Goal: Task Accomplishment & Management: Manage account settings

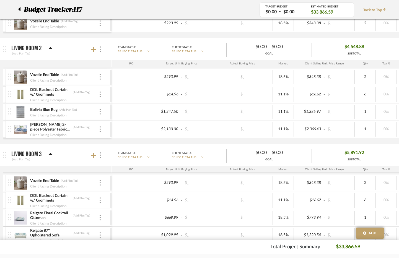
scroll to position [471, 0]
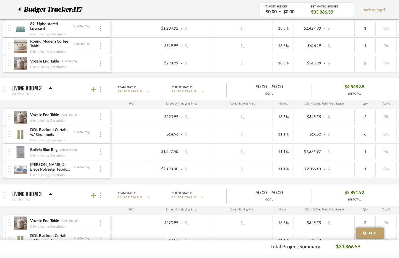
click at [20, 12] on icon at bounding box center [19, 9] width 2 height 7
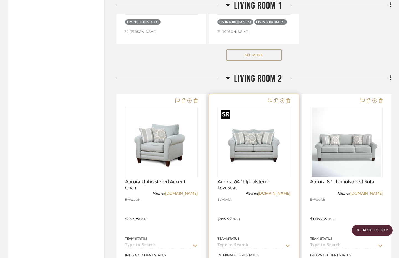
scroll to position [1883, 0]
click at [290, 103] on icon at bounding box center [289, 101] width 4 height 4
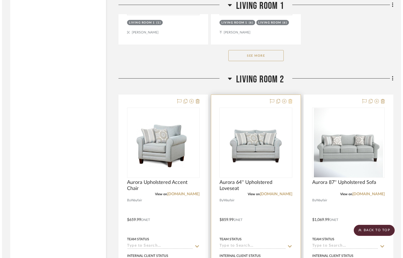
scroll to position [0, 0]
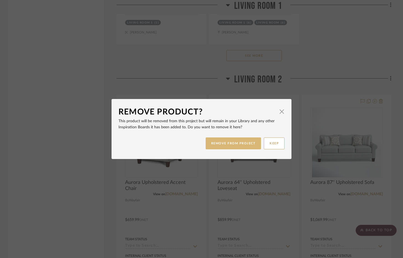
click at [221, 141] on button "REMOVE FROM PROJECT" at bounding box center [234, 144] width 56 height 12
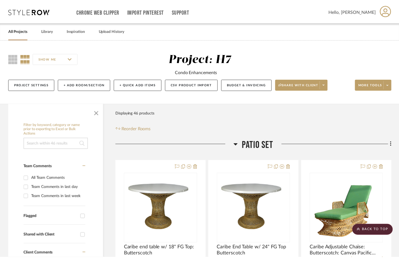
scroll to position [1883, 0]
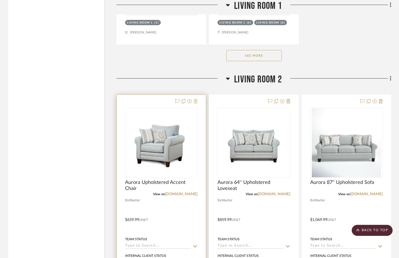
click at [196, 102] on icon at bounding box center [196, 101] width 4 height 4
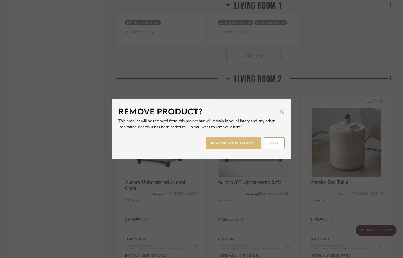
click at [213, 144] on button "REMOVE FROM PROJECT" at bounding box center [234, 144] width 56 height 12
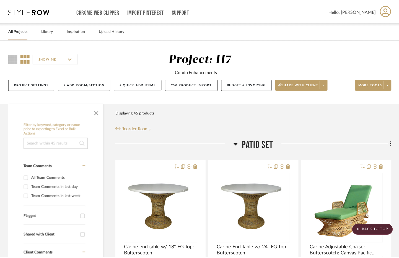
scroll to position [1883, 0]
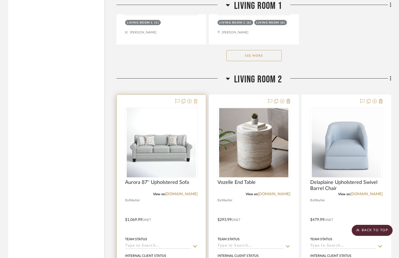
click at [196, 102] on icon at bounding box center [196, 101] width 4 height 4
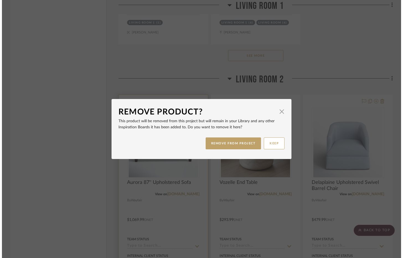
scroll to position [0, 0]
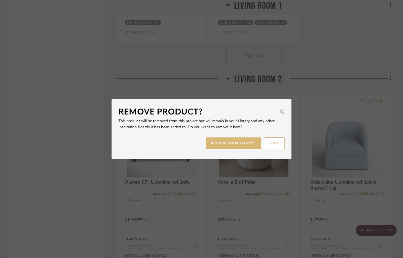
click at [213, 143] on button "REMOVE FROM PROJECT" at bounding box center [234, 144] width 56 height 12
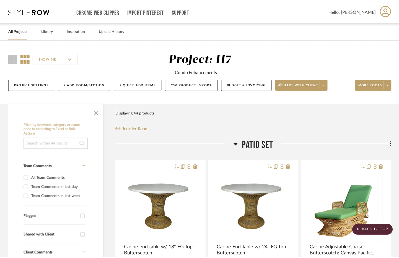
scroll to position [1883, 0]
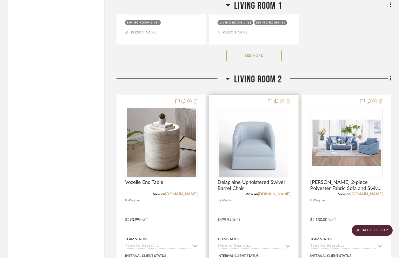
click at [287, 99] on icon at bounding box center [289, 101] width 4 height 4
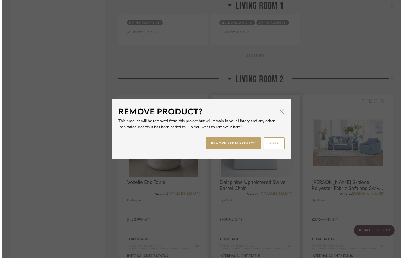
scroll to position [0, 0]
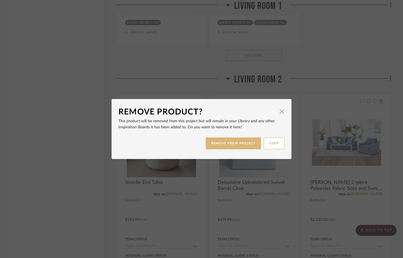
click at [245, 142] on button "REMOVE FROM PROJECT" at bounding box center [234, 144] width 56 height 12
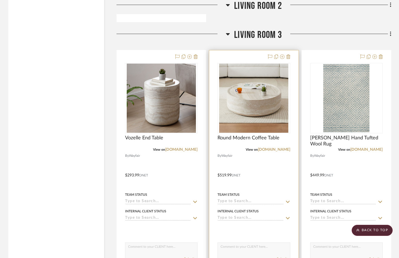
scroll to position [2354, 0]
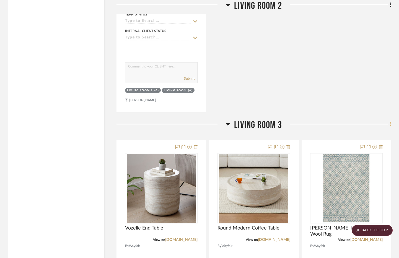
click at [389, 125] on fa-icon at bounding box center [390, 124] width 4 height 9
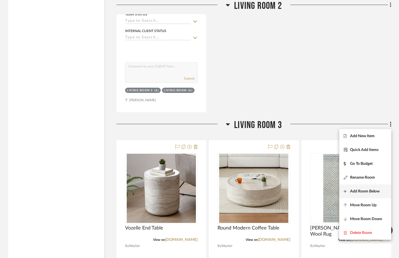
click at [369, 196] on button "Add Room Below" at bounding box center [366, 192] width 52 height 14
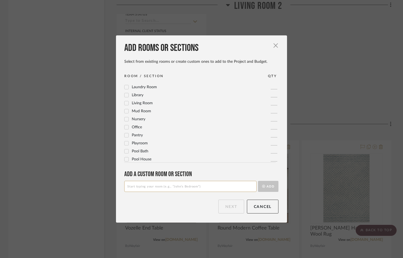
scroll to position [185, 0]
click at [183, 185] on input at bounding box center [190, 186] width 132 height 11
type input "Living Room 4"
click at [270, 187] on button "Add" at bounding box center [268, 186] width 20 height 11
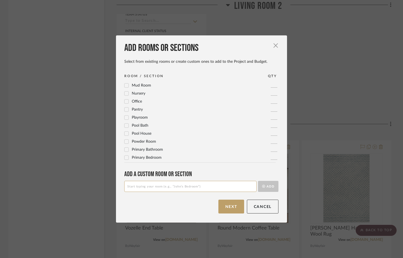
scroll to position [0, 0]
click at [235, 212] on button "Next" at bounding box center [231, 207] width 26 height 14
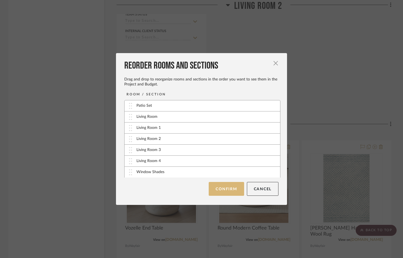
click at [226, 191] on button "Confirm" at bounding box center [226, 189] width 35 height 14
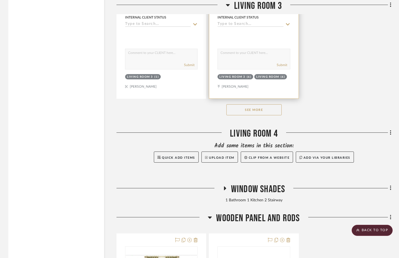
scroll to position [3129, 0]
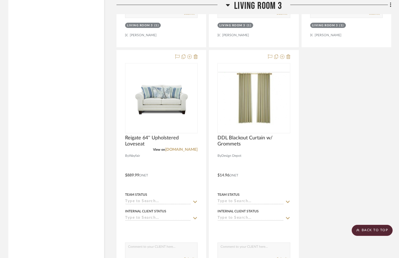
scroll to position [2852, 0]
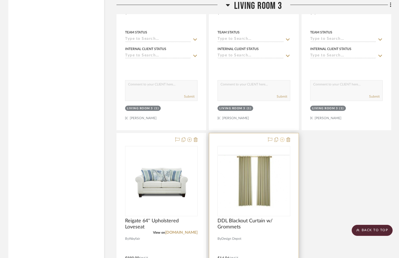
click at [282, 139] on icon at bounding box center [282, 140] width 4 height 4
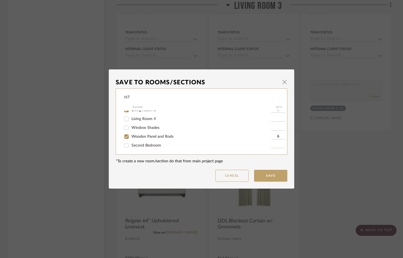
scroll to position [42, 0]
click at [147, 119] on span "Living Room 4" at bounding box center [144, 118] width 24 height 4
click at [131, 119] on input "Living Room 4" at bounding box center [126, 118] width 9 height 9
checkbox input "true"
type input "1"
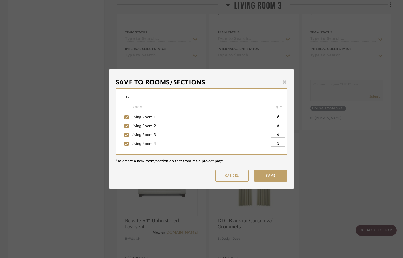
scroll to position [28, 0]
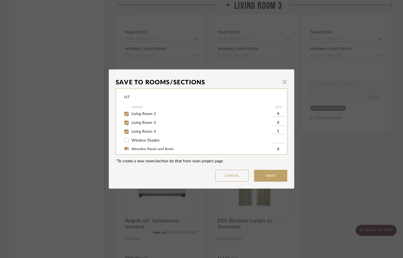
click at [279, 130] on input "1" at bounding box center [278, 132] width 14 height 6
type input "6"
click at [279, 179] on button "Save" at bounding box center [270, 176] width 33 height 12
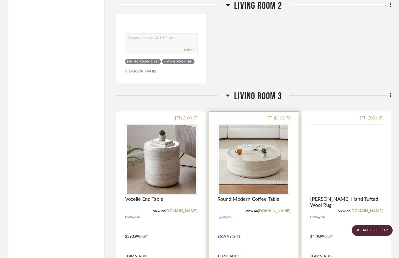
scroll to position [2382, 0]
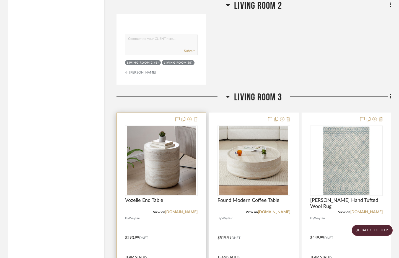
click at [192, 120] on icon at bounding box center [189, 119] width 4 height 4
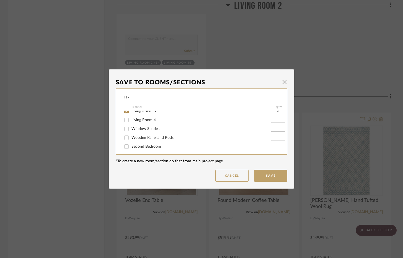
scroll to position [42, 0]
click at [148, 120] on div "Living Room 4" at bounding box center [197, 118] width 147 height 9
click at [148, 119] on span "Living Room 4" at bounding box center [144, 118] width 24 height 4
click at [131, 119] on input "Living Room 4" at bounding box center [126, 118] width 9 height 9
checkbox input "true"
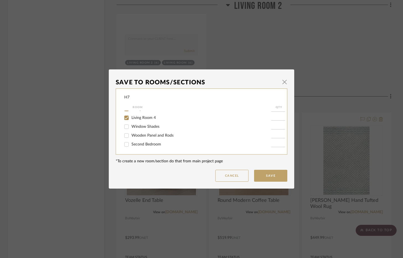
type input "1"
click at [275, 177] on button "Save" at bounding box center [270, 176] width 33 height 12
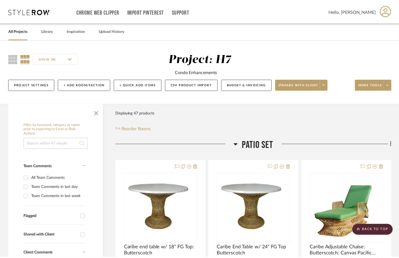
scroll to position [2382, 0]
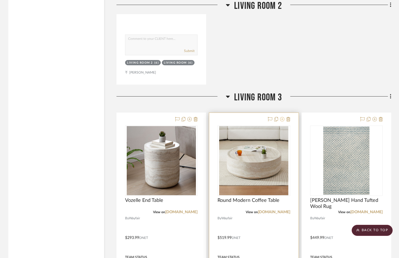
click at [284, 119] on icon at bounding box center [282, 119] width 4 height 4
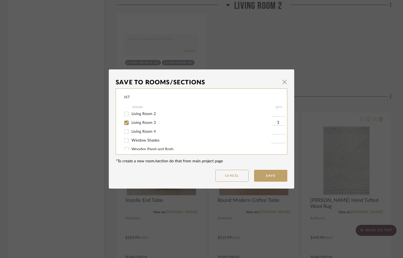
scroll to position [42, 0]
click at [151, 118] on span "Living Room 4" at bounding box center [144, 118] width 24 height 4
click at [131, 118] on input "Living Room 4" at bounding box center [126, 118] width 9 height 9
checkbox input "true"
type input "1"
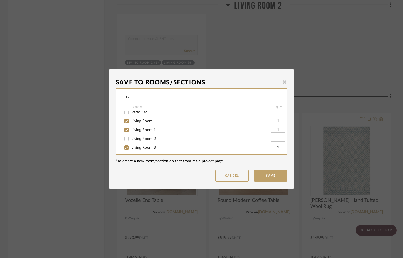
scroll to position [0, 0]
click at [152, 142] on span "Living Room 2" at bounding box center [144, 142] width 24 height 4
click at [131, 142] on input "Living Room 2" at bounding box center [126, 141] width 9 height 9
checkbox input "true"
type input "1"
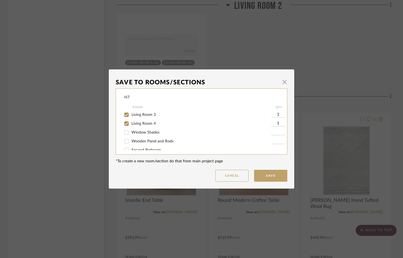
scroll to position [42, 0]
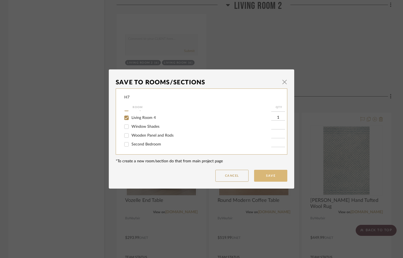
click at [261, 174] on button "Save" at bounding box center [270, 176] width 33 height 12
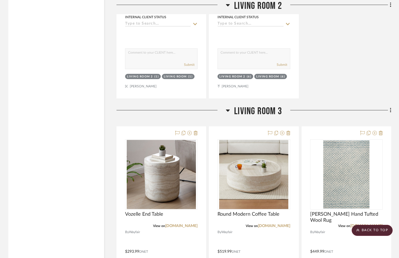
scroll to position [2354, 0]
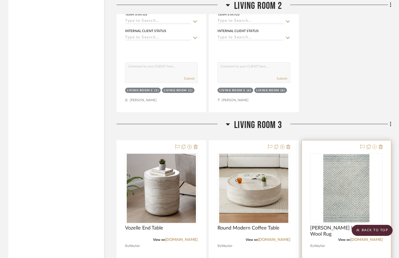
click at [375, 148] on icon at bounding box center [375, 147] width 4 height 4
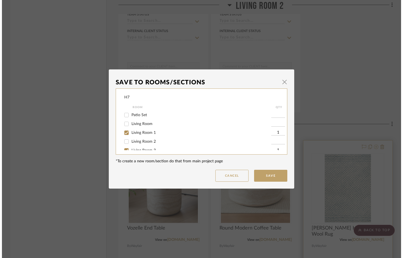
scroll to position [0, 0]
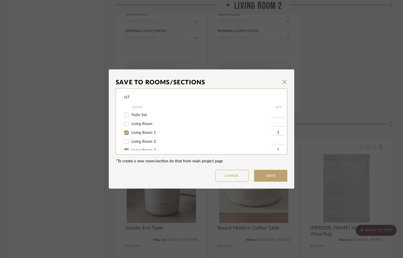
click at [138, 125] on span "Living Room" at bounding box center [142, 124] width 21 height 4
click at [131, 125] on input "Living Room" at bounding box center [126, 124] width 9 height 9
checkbox input "true"
type input "1"
click at [145, 140] on span "Living Room 2" at bounding box center [144, 142] width 24 height 4
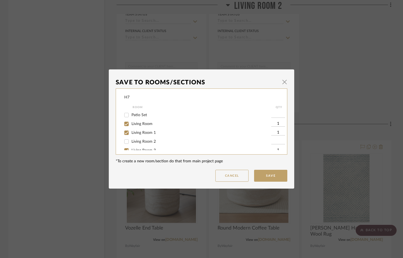
click at [131, 140] on input "Living Room 2" at bounding box center [126, 141] width 9 height 9
checkbox input "true"
type input "1"
click at [141, 129] on div "Living Room 4" at bounding box center [197, 131] width 147 height 9
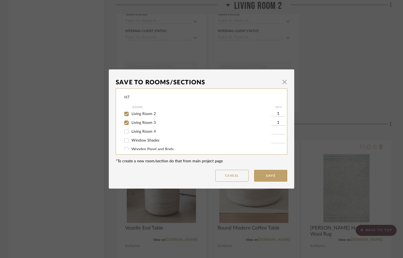
click at [142, 131] on span "Living Room 4" at bounding box center [144, 132] width 24 height 4
click at [131, 131] on input "Living Room 4" at bounding box center [126, 131] width 9 height 9
checkbox input "true"
type input "1"
click at [274, 174] on button "Save" at bounding box center [270, 176] width 33 height 12
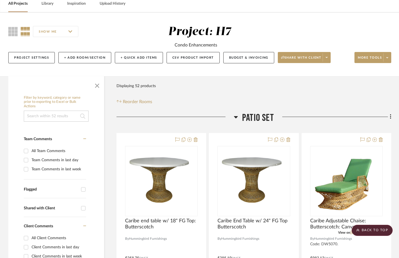
scroll to position [0, 0]
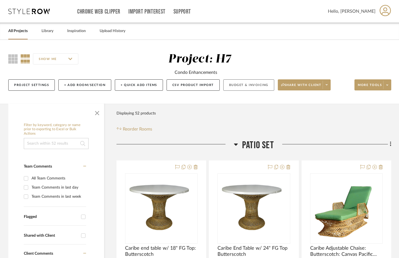
click at [254, 87] on button "Budget & Invoicing" at bounding box center [248, 84] width 51 height 11
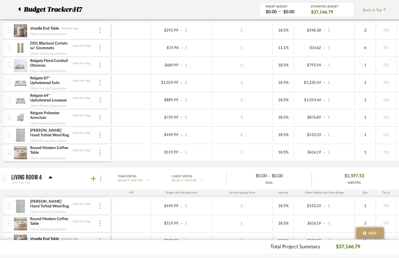
scroll to position [831, 0]
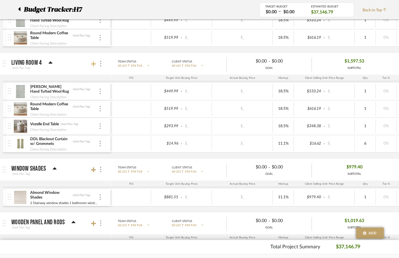
click at [95, 65] on icon at bounding box center [93, 64] width 5 height 6
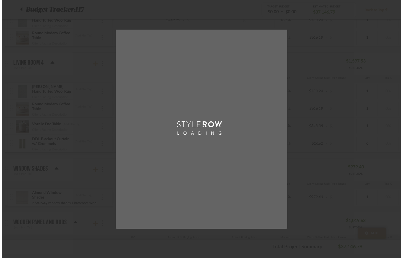
scroll to position [0, 0]
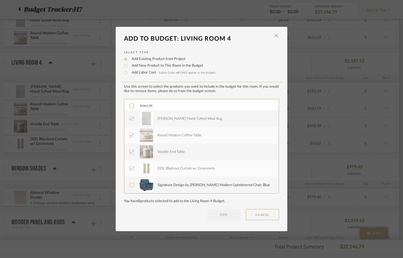
click at [163, 186] on div "Signature Design by [PERSON_NAME] Modern Upholstered Chair, Blue" at bounding box center [214, 186] width 112 height 6
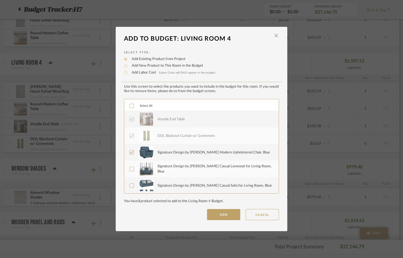
scroll to position [33, 0]
click at [165, 174] on div "Signature Design by [PERSON_NAME] Casual Loveseat for Living Room, Blue" at bounding box center [215, 168] width 115 height 11
click at [163, 181] on div "Signature Design by [PERSON_NAME] Casual Sofa for Living Room, Blue" at bounding box center [215, 185] width 115 height 14
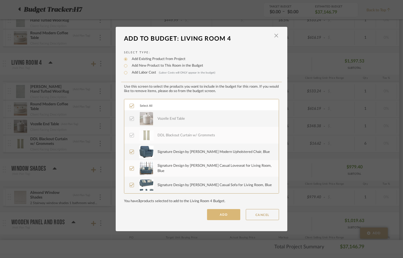
click at [229, 214] on button "ADD" at bounding box center [223, 214] width 33 height 11
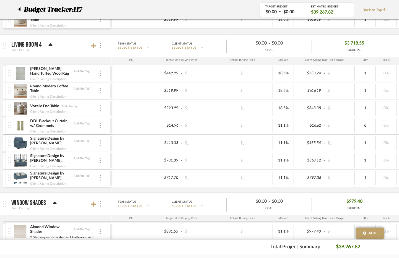
scroll to position [858, 0]
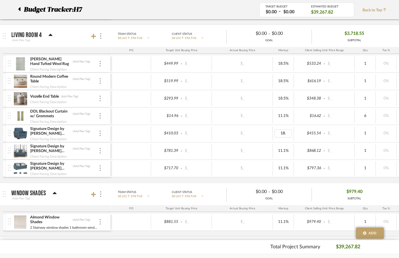
type input "18.5"
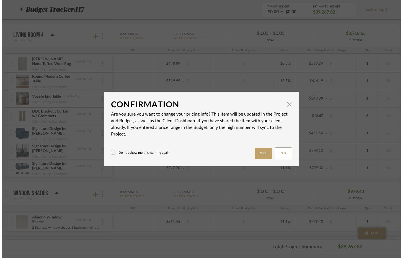
scroll to position [0, 0]
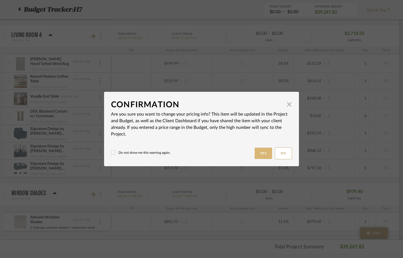
click at [255, 150] on button "Yes" at bounding box center [264, 153] width 18 height 11
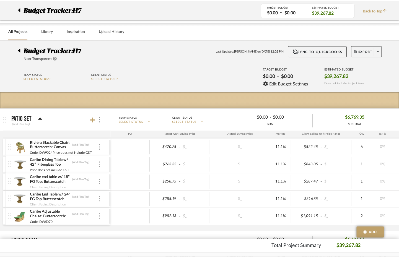
scroll to position [858, 0]
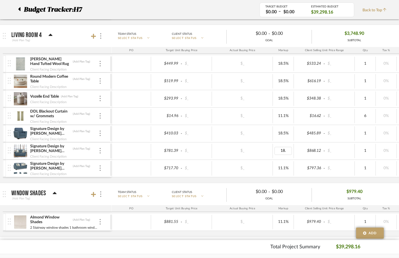
type input "18.5"
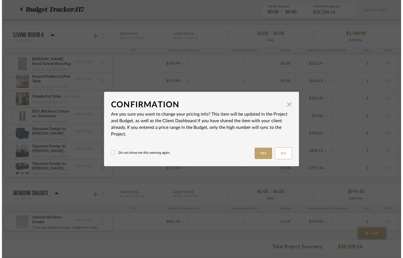
scroll to position [0, 0]
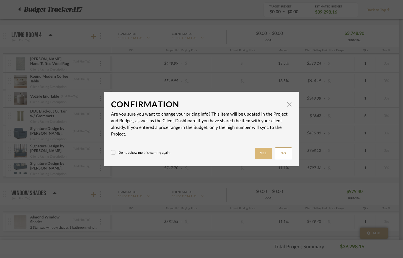
click at [261, 152] on button "Yes" at bounding box center [264, 153] width 18 height 11
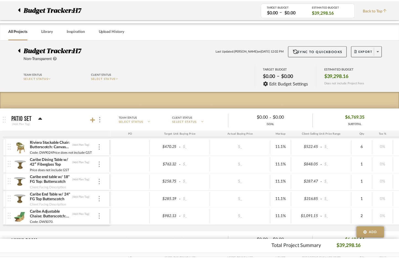
scroll to position [858, 0]
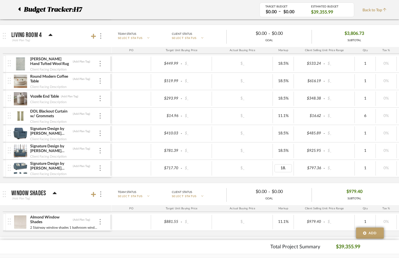
type input "18.5"
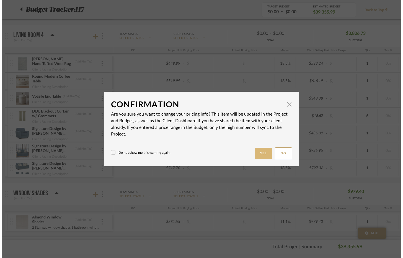
scroll to position [0, 0]
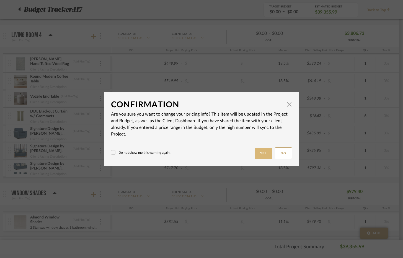
click at [260, 150] on button "Yes" at bounding box center [264, 153] width 18 height 11
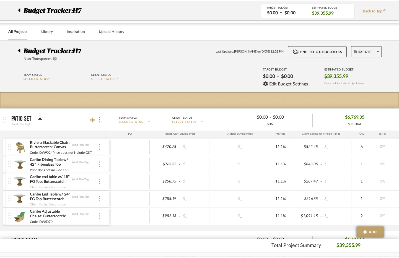
scroll to position [858, 0]
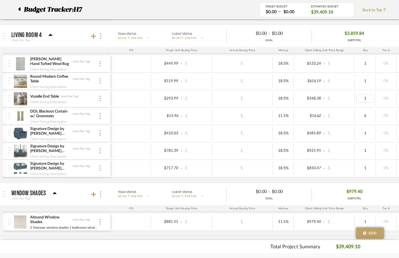
type input "2"
click at [264, 178] on div "Costin Hand Tufted Wool Rug (Add Plan Tag) Client Facing Description $449.99 - …" at bounding box center [289, 119] width 573 height 128
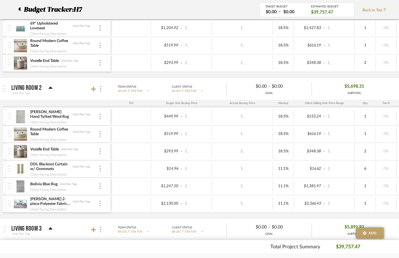
scroll to position [498, 0]
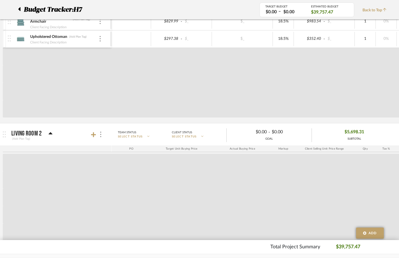
scroll to position [481, 0]
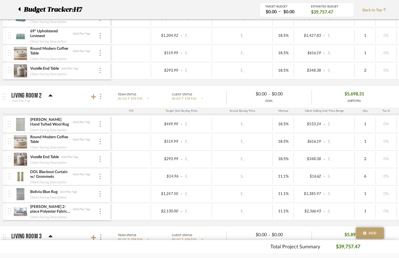
click at [95, 100] on div at bounding box center [97, 96] width 12 height 7
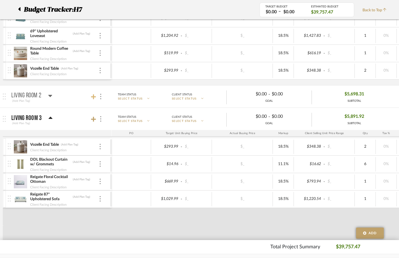
click at [94, 99] on icon at bounding box center [93, 97] width 5 height 6
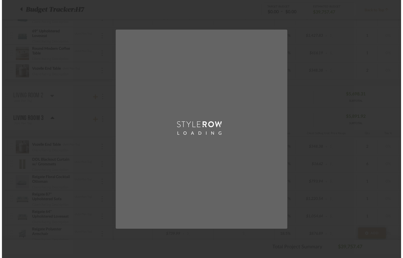
scroll to position [0, 0]
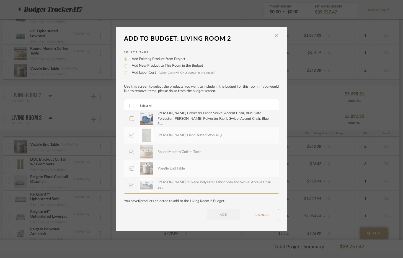
click at [173, 123] on div "[PERSON_NAME] Polyester Fabric Swivel Accent Chair, Blue Slate Polyester [PERSO…" at bounding box center [215, 119] width 115 height 16
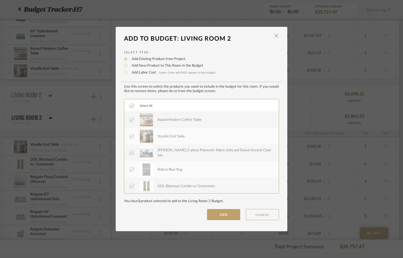
scroll to position [33, 0]
click at [218, 214] on button "ADD" at bounding box center [223, 214] width 33 height 11
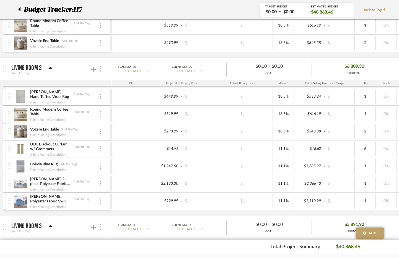
scroll to position [536, 0]
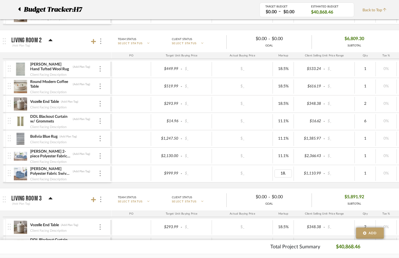
type input "18.5"
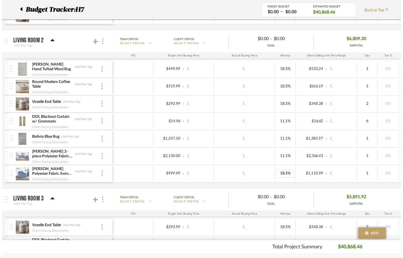
scroll to position [0, 0]
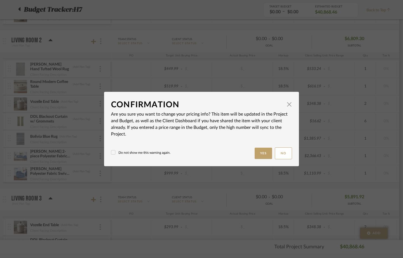
drag, startPoint x: 258, startPoint y: 155, endPoint x: 24, endPoint y: 247, distance: 251.2
click at [257, 155] on button "Yes" at bounding box center [264, 153] width 18 height 11
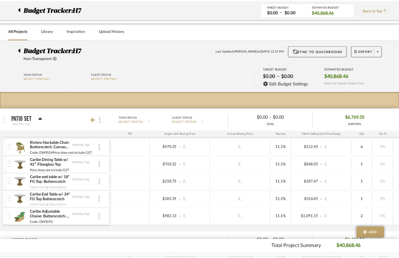
scroll to position [536, 0]
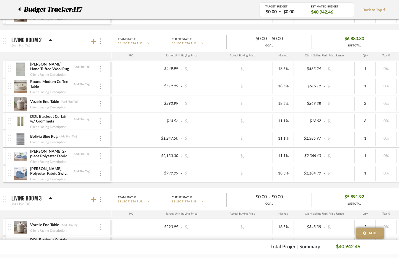
click at [23, 171] on img at bounding box center [21, 173] width 14 height 13
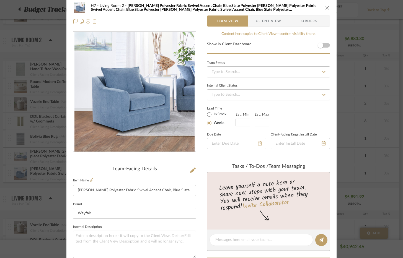
scroll to position [0, 0]
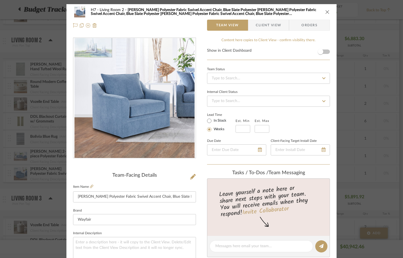
click at [382, 63] on div "H7 Living Room 2 Jakeira Camreon Polyester Fabric Swivel Accent Chair, Blue Sla…" at bounding box center [201, 129] width 403 height 258
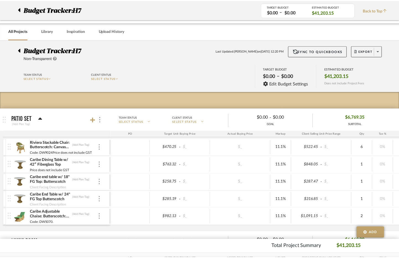
scroll to position [519, 0]
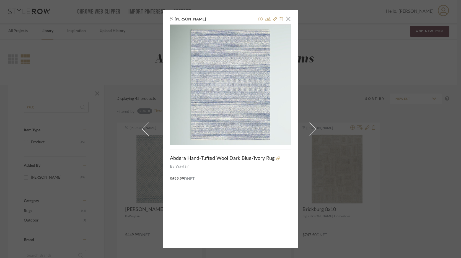
click at [289, 18] on div "[PERSON_NAME] × Abdera Hand-Tufted Wool Dark Blue/Ivory Rug By Wayfair $599.99 …" at bounding box center [230, 129] width 135 height 238
click at [289, 18] on span "button" at bounding box center [288, 18] width 11 height 11
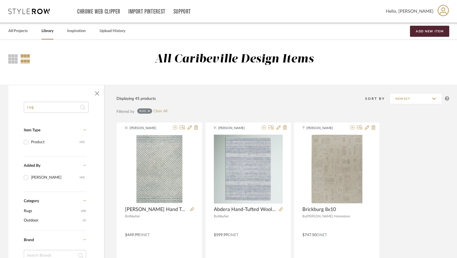
drag, startPoint x: 45, startPoint y: 107, endPoint x: 21, endPoint y: 108, distance: 24.4
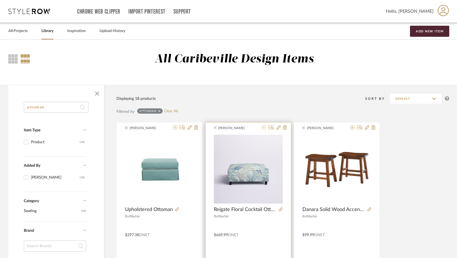
type input "ottoman"
click at [265, 127] on icon at bounding box center [264, 127] width 4 height 4
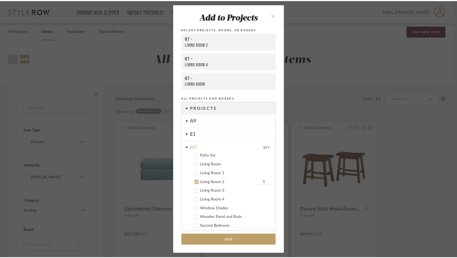
scroll to position [56, 0]
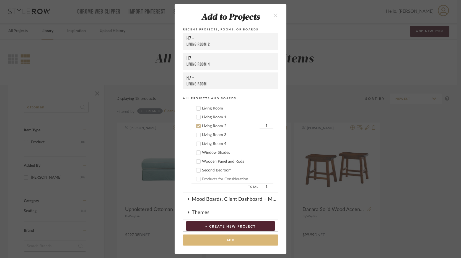
click at [245, 237] on button "Add" at bounding box center [230, 240] width 95 height 11
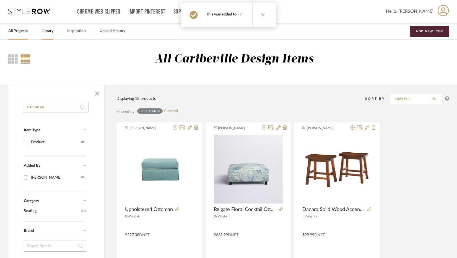
click at [17, 29] on link "All Projects" at bounding box center [17, 30] width 19 height 7
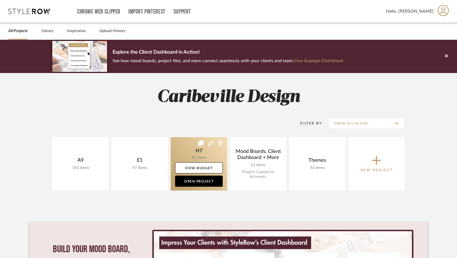
click at [190, 155] on link at bounding box center [199, 163] width 56 height 53
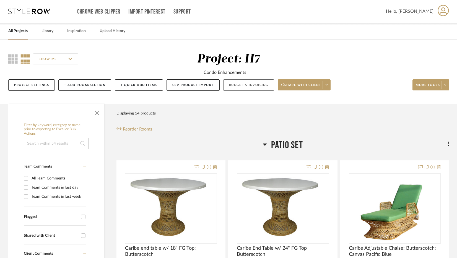
click at [239, 87] on button "Budget & Invoicing" at bounding box center [248, 84] width 51 height 11
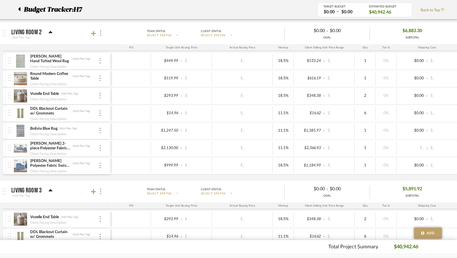
scroll to position [554, 0]
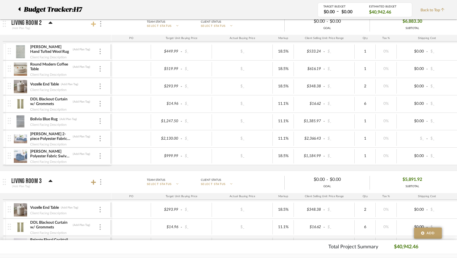
click at [94, 24] on icon at bounding box center [93, 24] width 5 height 5
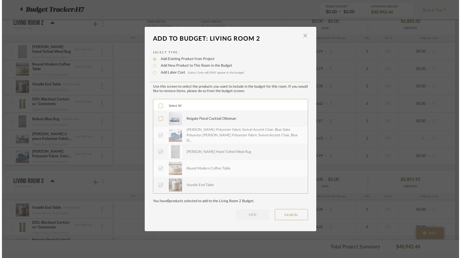
scroll to position [0, 0]
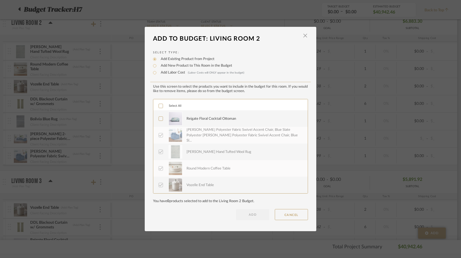
click at [210, 123] on div "Reigate Floral Cocktail Ottoman" at bounding box center [244, 119] width 115 height 14
click at [253, 212] on button "ADD" at bounding box center [252, 214] width 33 height 11
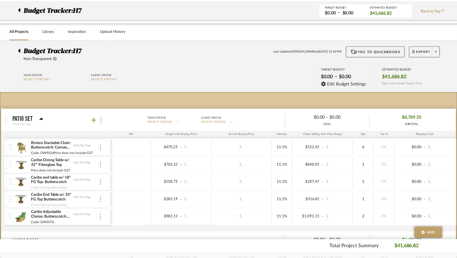
scroll to position [554, 0]
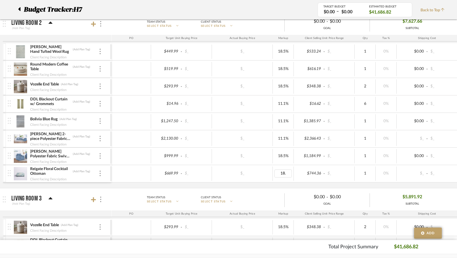
type input "18.5"
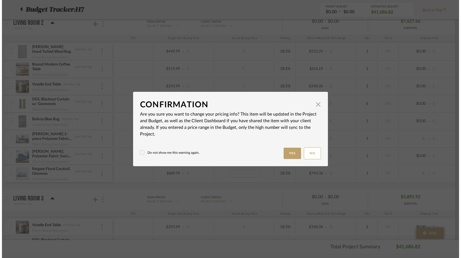
scroll to position [0, 0]
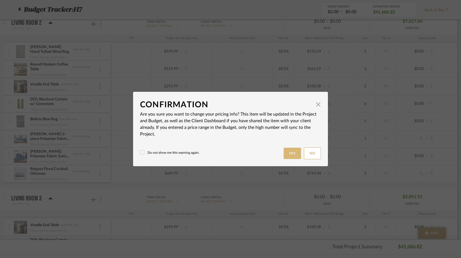
click at [289, 153] on button "Yes" at bounding box center [293, 153] width 18 height 11
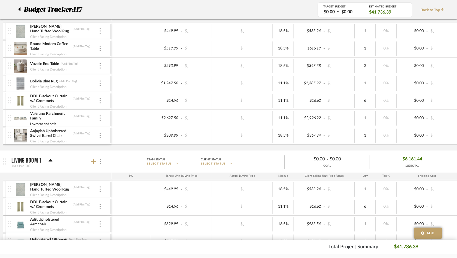
scroll to position [166, 0]
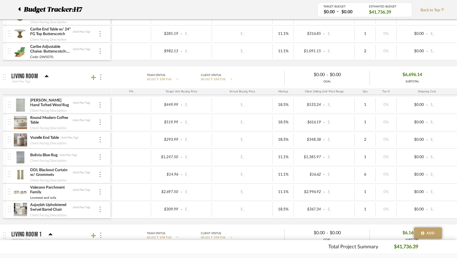
click at [99, 108] on div "[PERSON_NAME] Hand Tufted Wool Rug (Add Plan Tag) Client Facing Description" at bounding box center [59, 105] width 103 height 17
click at [101, 107] on div at bounding box center [100, 105] width 3 height 6
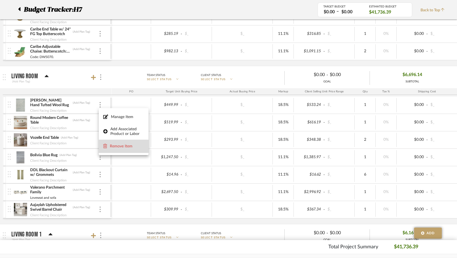
click at [116, 151] on button "Remove Item" at bounding box center [124, 146] width 50 height 13
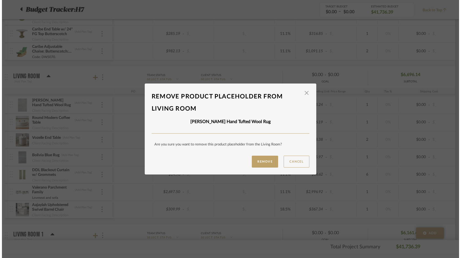
scroll to position [0, 0]
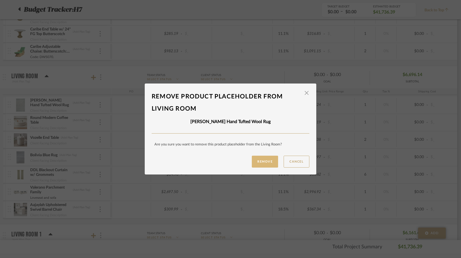
click at [265, 162] on button "Remove" at bounding box center [265, 162] width 26 height 12
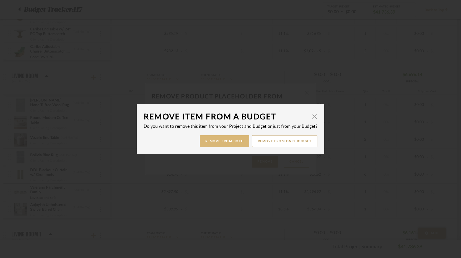
click at [232, 145] on button "Remove from Both" at bounding box center [225, 141] width 50 height 12
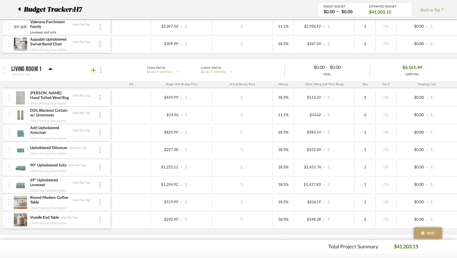
scroll to position [305, 0]
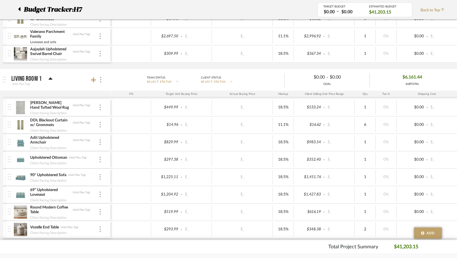
click at [18, 161] on img at bounding box center [21, 159] width 14 height 13
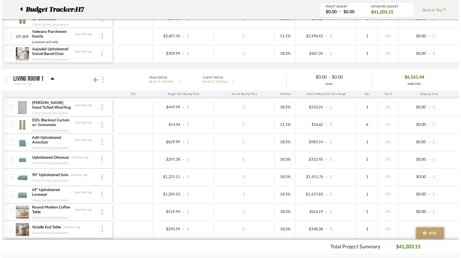
scroll to position [0, 0]
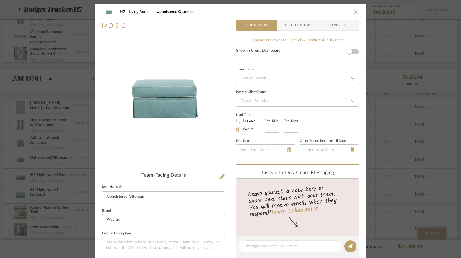
click at [44, 77] on div "H7 Living Room 1 Upholstered Ottoman Team View Client View Orders Team-Facing D…" at bounding box center [230, 129] width 461 height 258
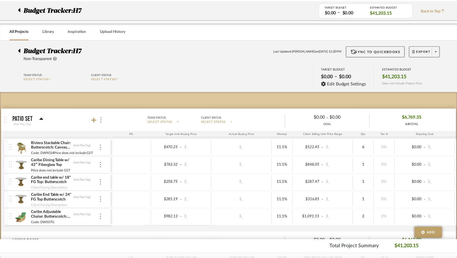
scroll to position [305, 0]
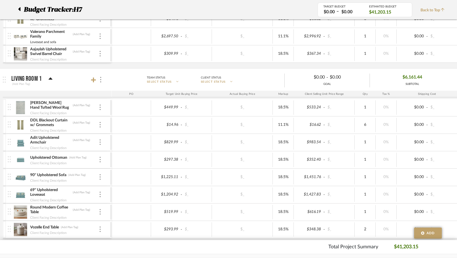
click at [23, 141] on img at bounding box center [21, 142] width 14 height 13
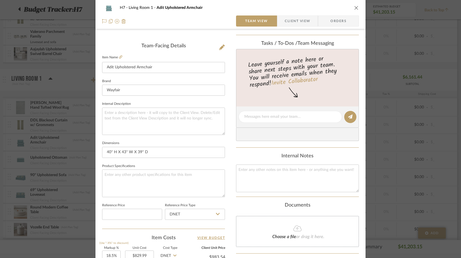
scroll to position [138, 0]
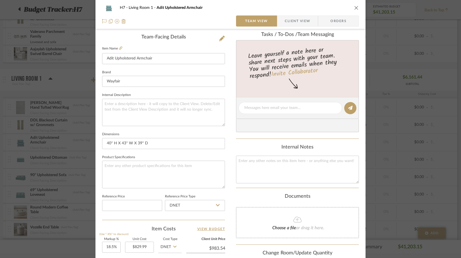
click at [25, 166] on div "H7 Living Room 1 Adit Upholstered Armchair Team View Client View Orders Team-Fa…" at bounding box center [230, 129] width 461 height 258
click at [37, 178] on div "Client Facing Description" at bounding box center [48, 181] width 37 height 6
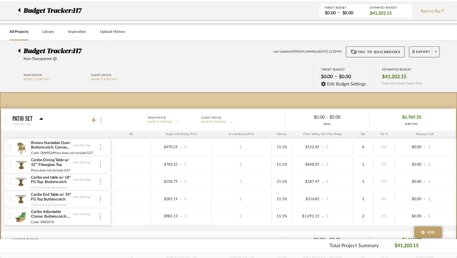
scroll to position [305, 0]
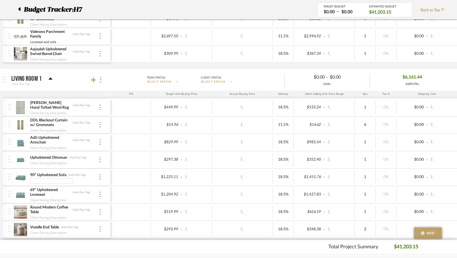
click at [208, 67] on div "Round Modern Coffee Table (Add Plan Tag) Client Facing Description $519.99 - $_…" at bounding box center [289, 13] width 573 height 110
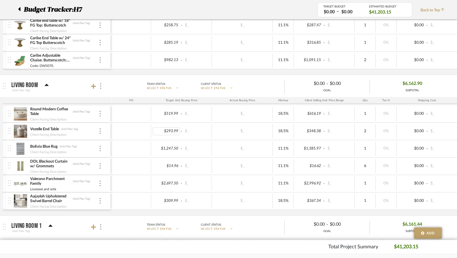
scroll to position [166, 0]
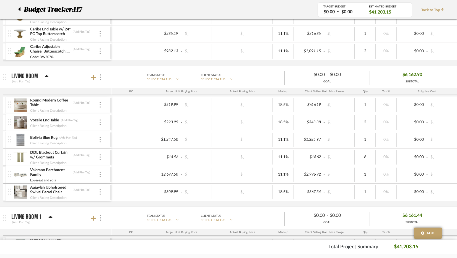
click at [17, 174] on img at bounding box center [21, 174] width 14 height 13
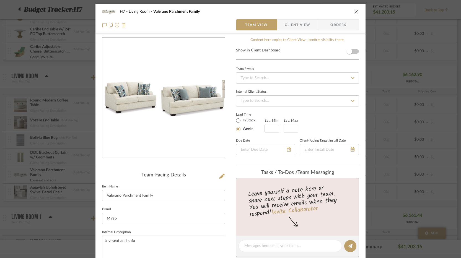
scroll to position [0, 0]
click at [356, 12] on icon "close" at bounding box center [356, 12] width 4 height 4
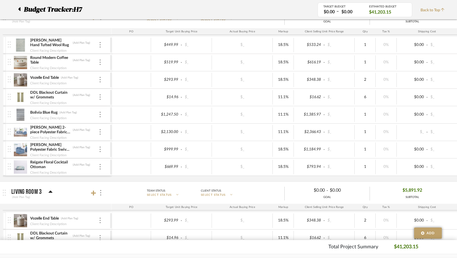
scroll to position [526, 0]
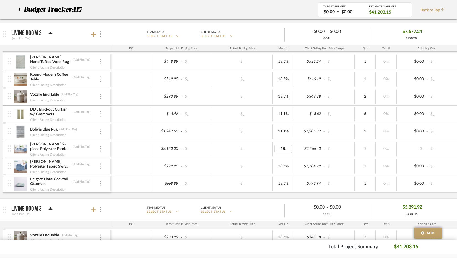
type input "18.5"
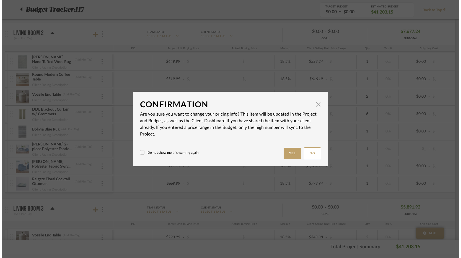
scroll to position [0, 0]
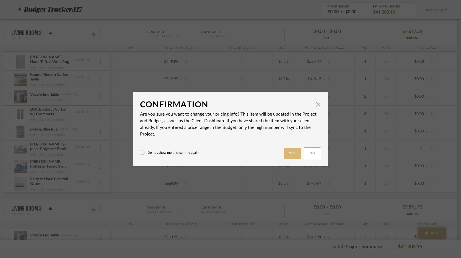
click at [290, 151] on button "Yes" at bounding box center [293, 153] width 18 height 11
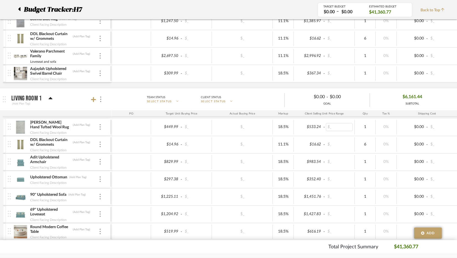
scroll to position [277, 0]
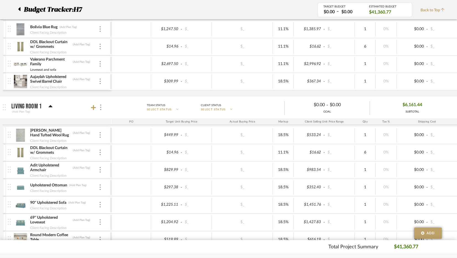
click at [22, 201] on img at bounding box center [21, 205] width 14 height 13
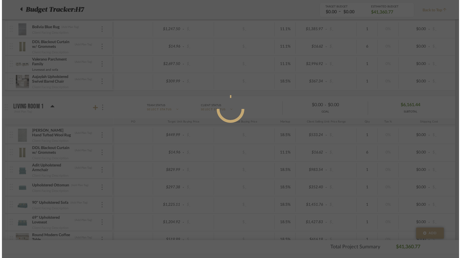
scroll to position [0, 0]
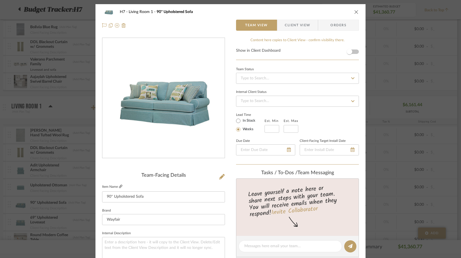
click at [119, 189] on link at bounding box center [120, 187] width 3 height 5
